Goal: Task Accomplishment & Management: Complete application form

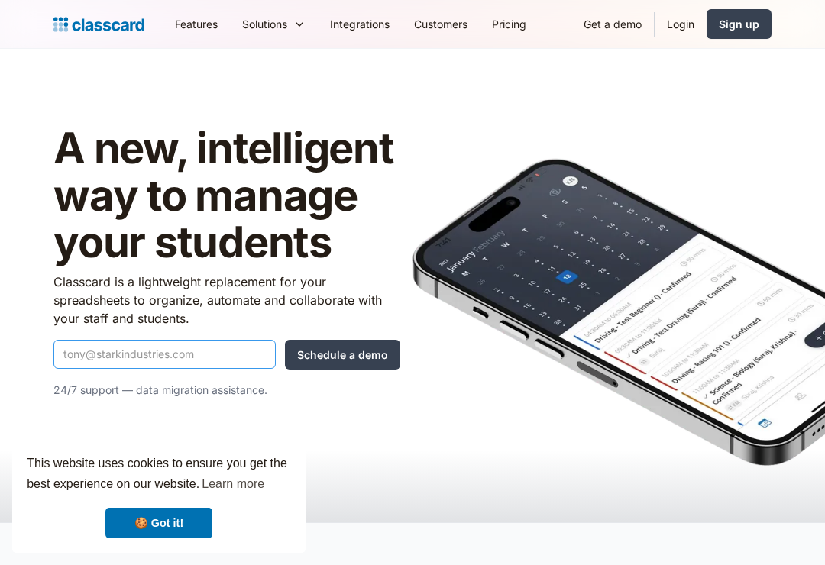
click at [219, 344] on input "Quick Demo Form" at bounding box center [164, 354] width 222 height 29
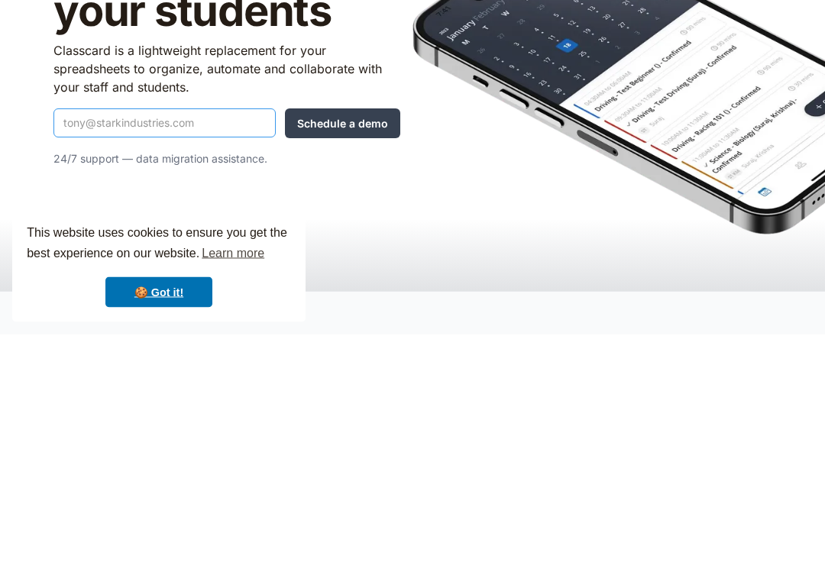
type input "[EMAIL_ADDRESS][DOMAIN_NAME]"
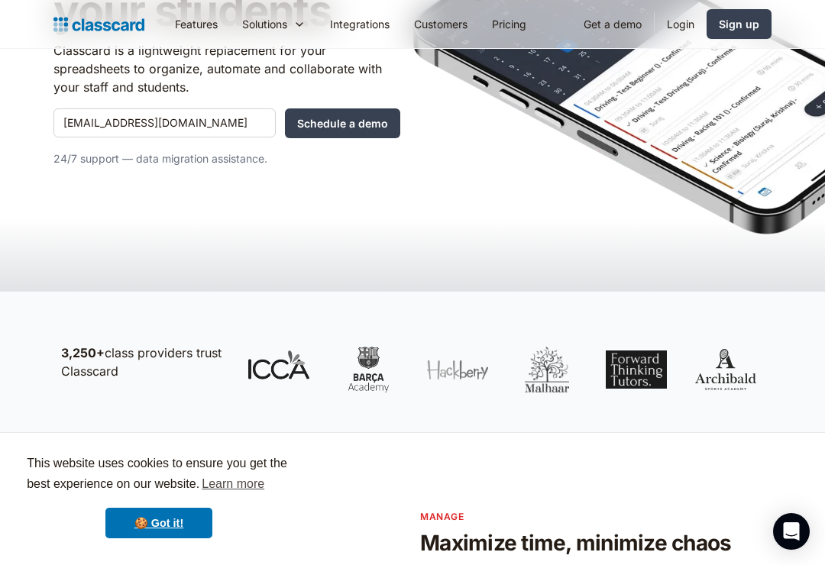
click at [383, 124] on input "Schedule a demo" at bounding box center [342, 123] width 115 height 30
type input "Schedule a demo"
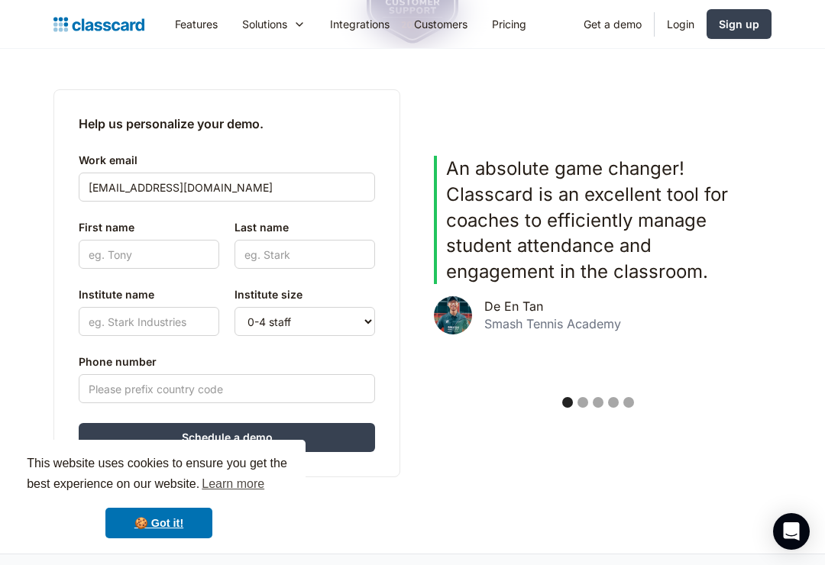
scroll to position [356, 0]
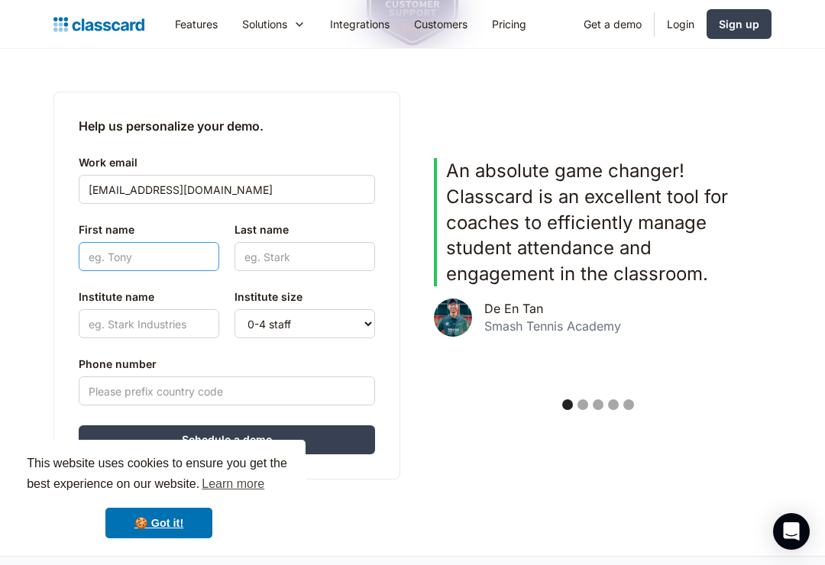
click at [173, 266] on input "First name" at bounding box center [149, 256] width 140 height 29
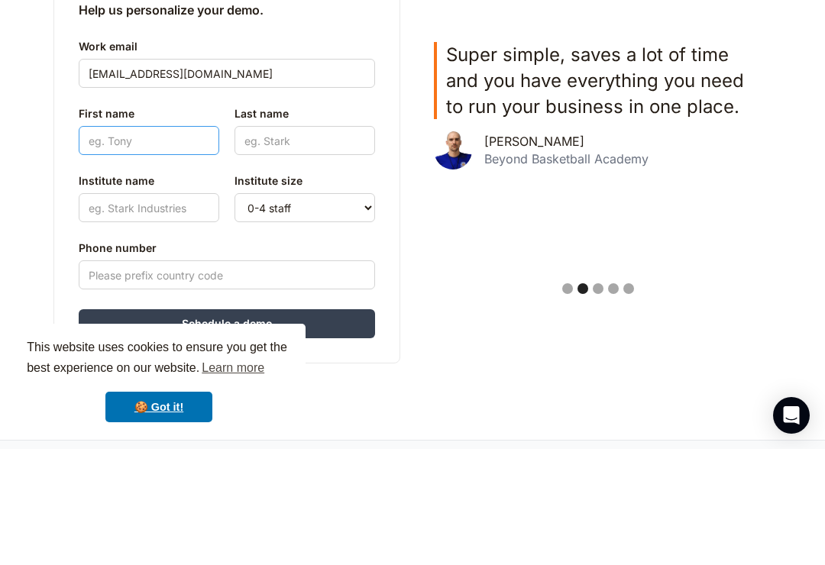
type input "[PERSON_NAME]"
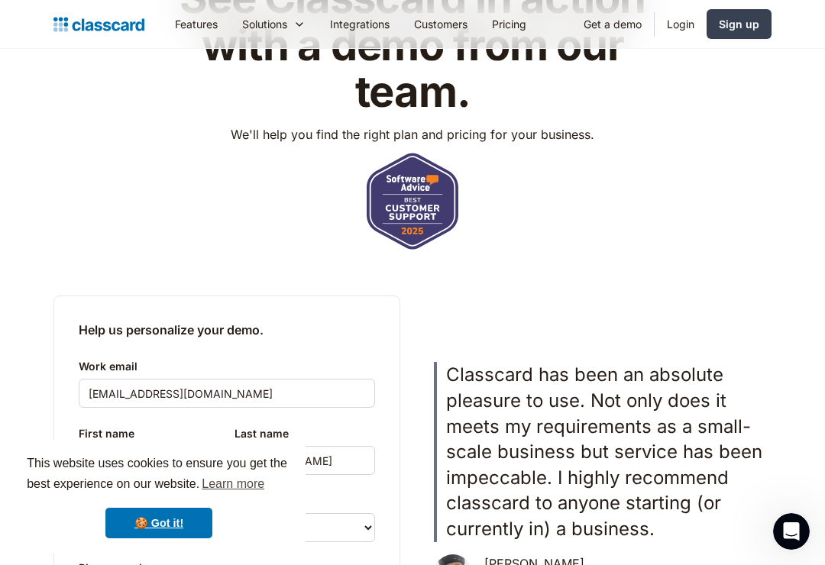
scroll to position [137, 0]
